Goal: Task Accomplishment & Management: Manage account settings

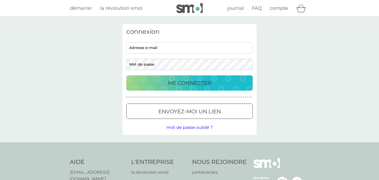
click at [175, 41] on div "connexion adresse e-mail mot de passe ME CONNECTER ● ● ● ● ● ● ● ● ● ● ● ● ● ● …" at bounding box center [189, 79] width 134 height 111
click at [170, 48] on input "adresse e-mail" at bounding box center [189, 47] width 126 height 11
type input "[EMAIL_ADDRESS][DOMAIN_NAME]"
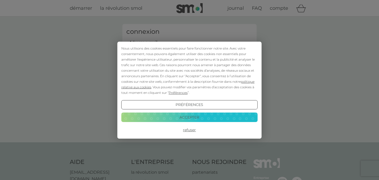
click at [195, 129] on button "Refuser" at bounding box center [189, 129] width 136 height 9
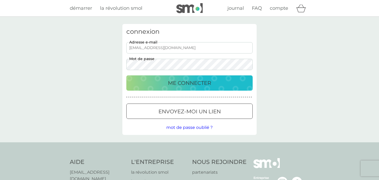
click at [178, 83] on p "ME CONNECTER" at bounding box center [189, 83] width 43 height 8
type input "[EMAIL_ADDRESS][DOMAIN_NAME]"
click at [166, 79] on div "ME CONNECTER" at bounding box center [190, 83] width 116 height 8
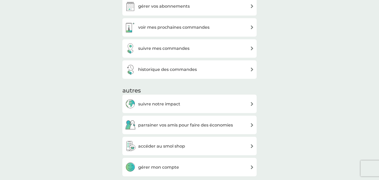
click at [186, 28] on h3 "voir mes prochaines commandes" at bounding box center [173, 27] width 71 height 7
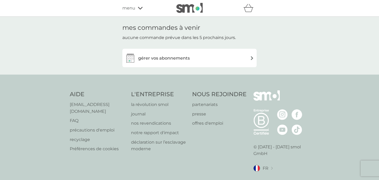
click at [157, 56] on h3 "gérer vos abonnements" at bounding box center [164, 58] width 52 height 7
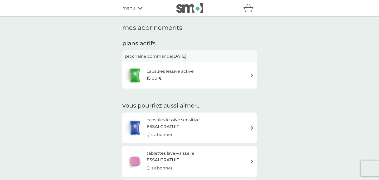
click at [186, 54] on span "13 févr. 2026" at bounding box center [179, 56] width 14 height 10
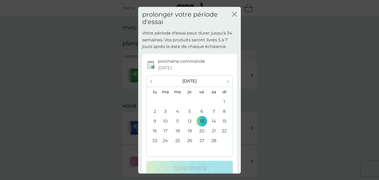
click at [231, 16] on h2 "prolonger votre période d'essai" at bounding box center [187, 18] width 90 height 15
click at [235, 13] on icon "fermer" at bounding box center [236, 14] width 2 height 4
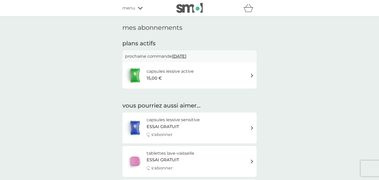
click at [220, 77] on div "capsules lessive active 15,00 €" at bounding box center [189, 75] width 129 height 18
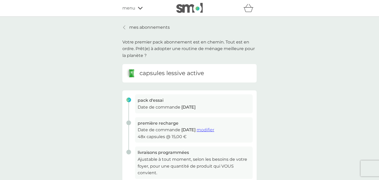
scroll to position [111, 0]
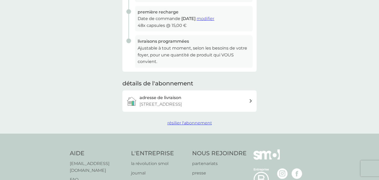
click at [183, 120] on span "résilier l'abonnement" at bounding box center [189, 122] width 44 height 5
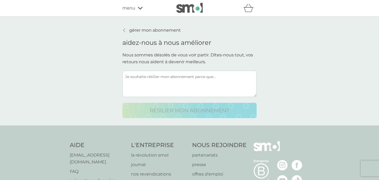
click at [164, 73] on textarea at bounding box center [189, 84] width 134 height 26
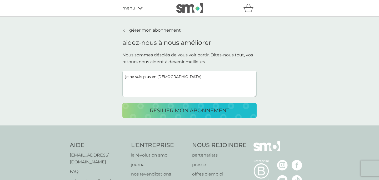
type textarea "je ne suis plus en France"
click at [167, 108] on p "résilier mon abonnement" at bounding box center [189, 110] width 79 height 8
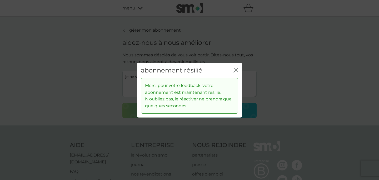
click at [235, 71] on icon "fermer" at bounding box center [235, 69] width 5 height 5
